Goal: Transaction & Acquisition: Book appointment/travel/reservation

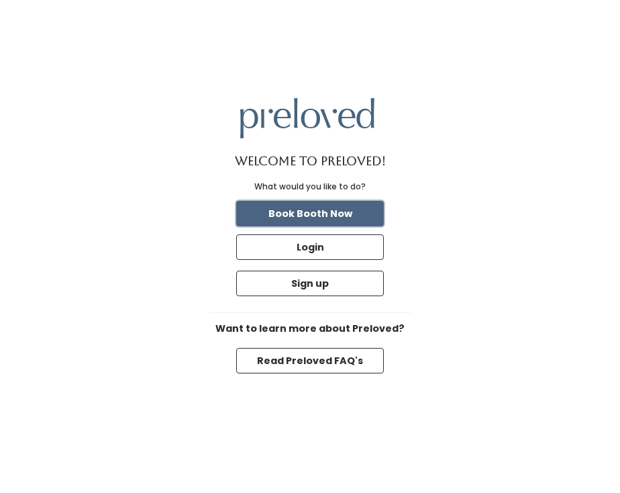
click at [339, 217] on button "Book Booth Now" at bounding box center [310, 214] width 148 height 26
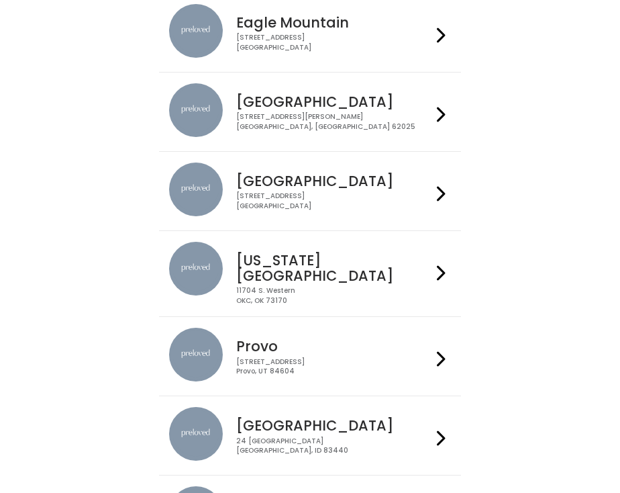
scroll to position [152, 0]
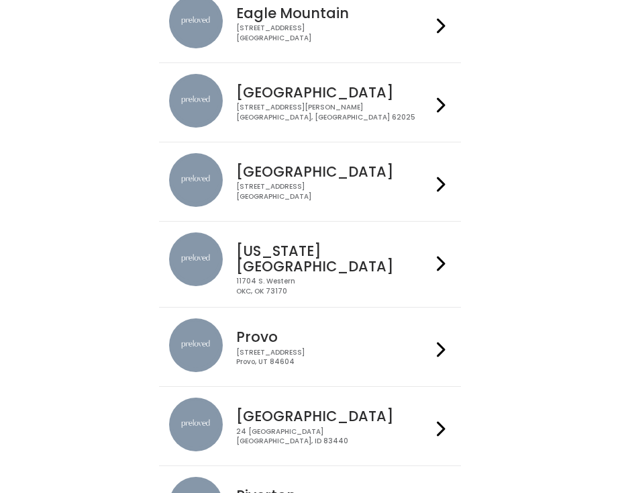
click at [328, 413] on h4 "Rexburg" at bounding box center [334, 415] width 196 height 15
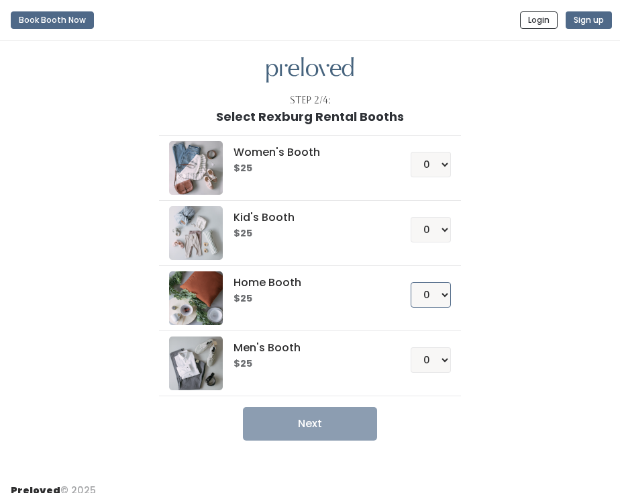
click at [432, 291] on select "0 1 2 3 4" at bounding box center [431, 295] width 40 height 26
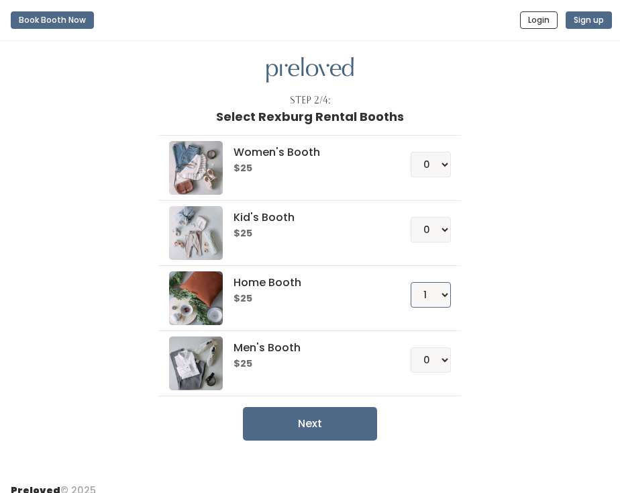
click at [420, 293] on select "0 1 2 3 4" at bounding box center [431, 295] width 40 height 26
select select "0"
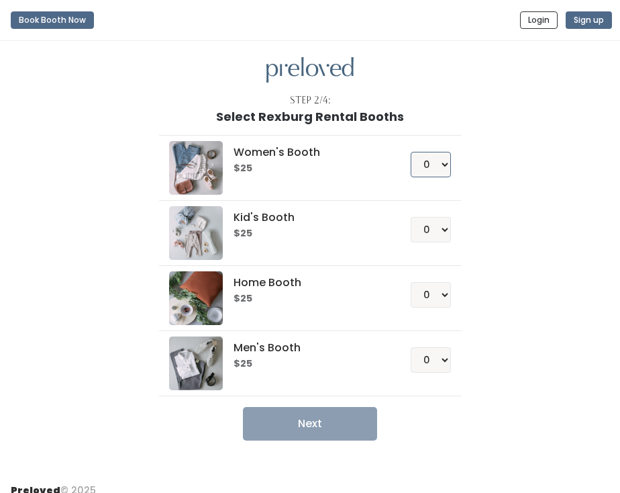
click at [430, 166] on select "0 1 2 3 4" at bounding box center [431, 165] width 40 height 26
select select "1"
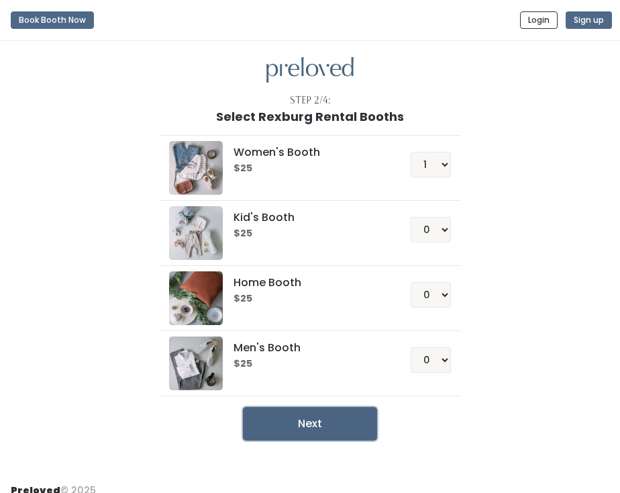
click at [332, 407] on button "Next" at bounding box center [310, 424] width 134 height 34
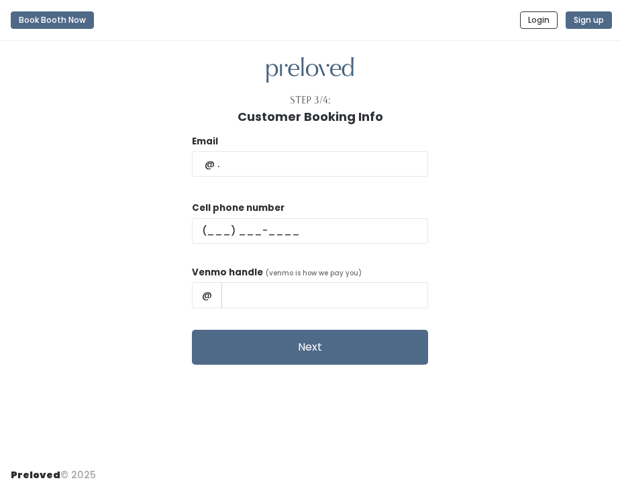
click at [330, 424] on div "Step 3/4: Customer Booking Info Email Cell phone number Venmo handle (venmo is …" at bounding box center [310, 249] width 620 height 416
click at [344, 164] on input "text" at bounding box center [310, 164] width 236 height 26
type input "[PERSON_NAME][EMAIL_ADDRESS][DOMAIN_NAME]"
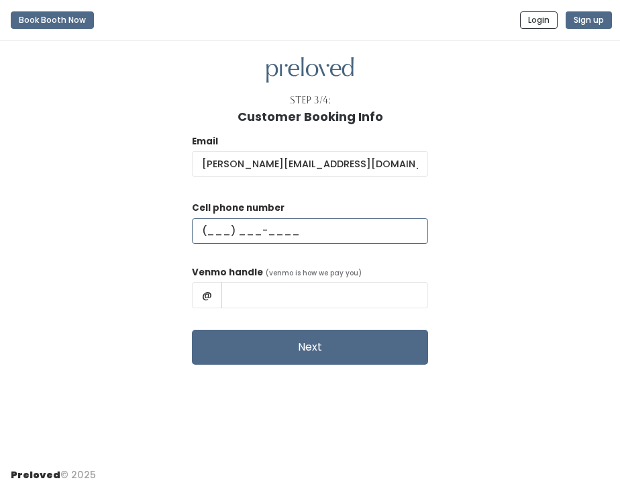
type input "[PHONE_NUMBER]"
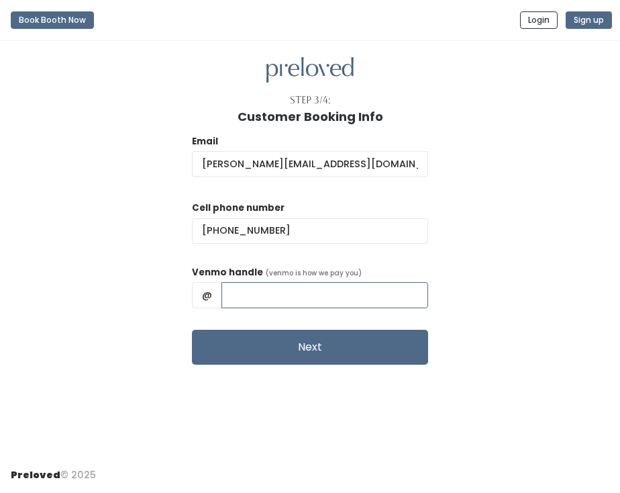
type input "[PERSON_NAME]"
drag, startPoint x: 336, startPoint y: 301, endPoint x: 254, endPoint y: 296, distance: 82.7
click at [254, 296] on div "@ [PERSON_NAME]" at bounding box center [310, 295] width 236 height 26
click at [337, 295] on input "Heidiandisaaclaudie" at bounding box center [325, 295] width 207 height 26
type input "Heidiandisaac.[PERSON_NAME]"
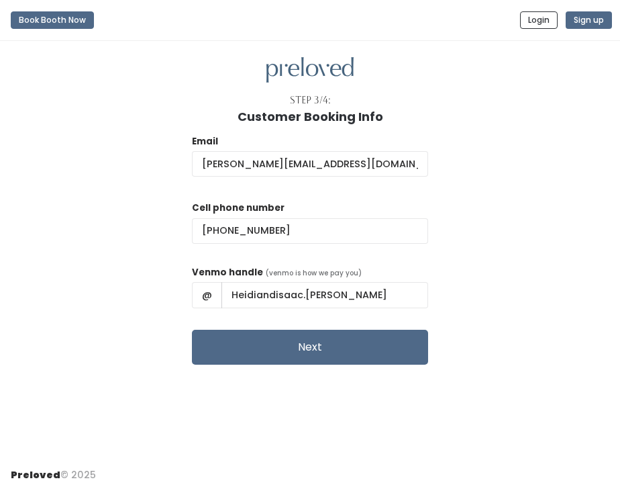
click at [446, 257] on div "Email [PERSON_NAME][EMAIL_ADDRESS][DOMAIN_NAME] Cell phone number [PHONE_NUMBER…" at bounding box center [310, 244] width 599 height 241
